Goal: Task Accomplishment & Management: Manage account settings

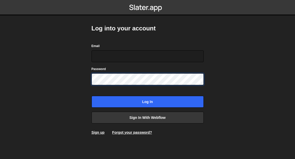
click at [92, 96] on input "Log in" at bounding box center [148, 102] width 112 height 12
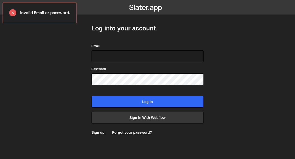
click at [132, 132] on link "Forgot your password?" at bounding box center [132, 132] width 40 height 4
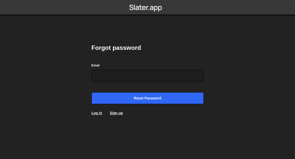
click at [97, 112] on link "Log in" at bounding box center [97, 113] width 11 height 4
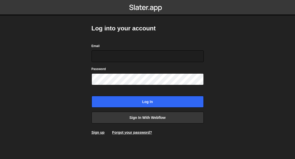
click at [132, 132] on link "Forgot your password?" at bounding box center [132, 132] width 40 height 4
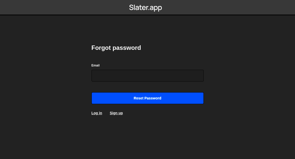
click at [147, 98] on input "Reset password" at bounding box center [148, 98] width 112 height 12
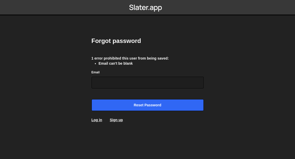
click at [147, 79] on input "Email" at bounding box center [148, 82] width 112 height 12
click at [97, 119] on link "Log in" at bounding box center [97, 120] width 11 height 4
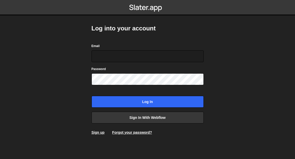
click at [147, 56] on input "Email" at bounding box center [148, 56] width 112 height 12
type input "webflow"
click at [92, 96] on input "Log in" at bounding box center [148, 102] width 112 height 12
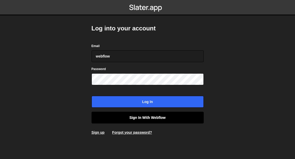
click at [147, 117] on link "Sign in with Webflow" at bounding box center [148, 117] width 112 height 12
